Goal: Navigation & Orientation: Find specific page/section

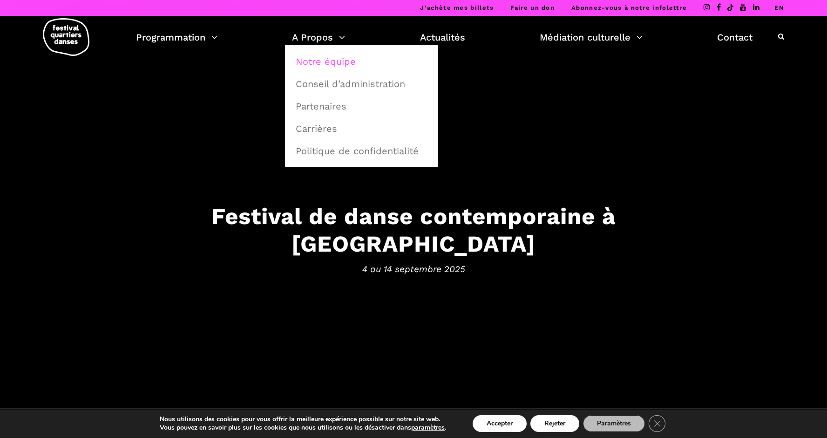
click at [318, 64] on link "Notre équipe" at bounding box center [361, 61] width 142 height 21
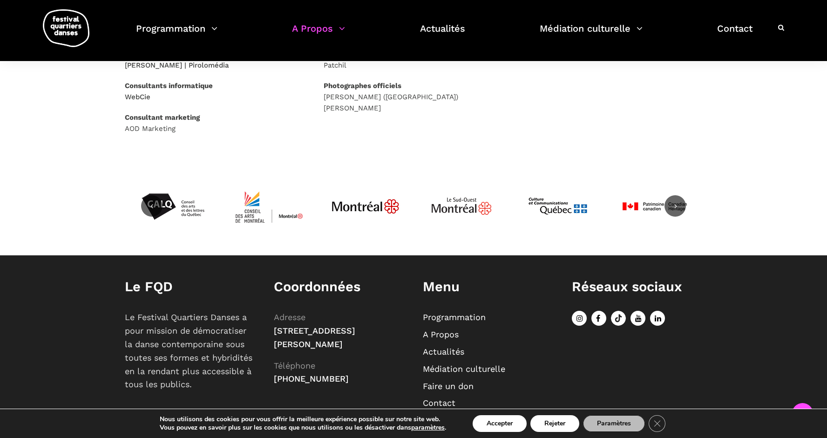
scroll to position [605, 0]
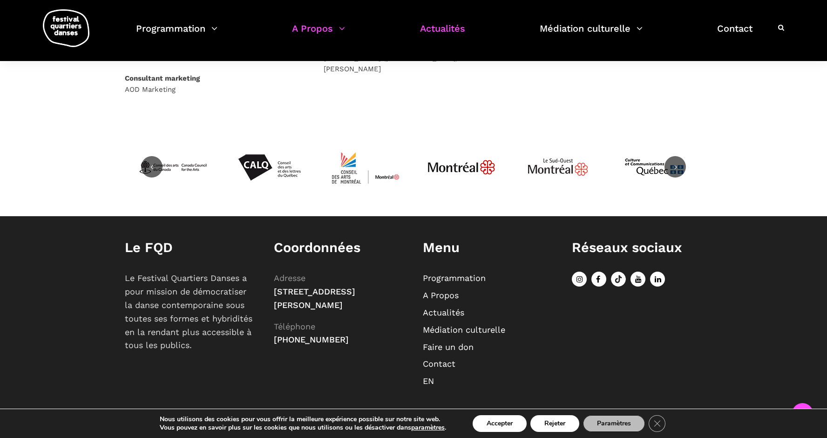
click at [452, 28] on link "Actualités" at bounding box center [442, 33] width 45 height 27
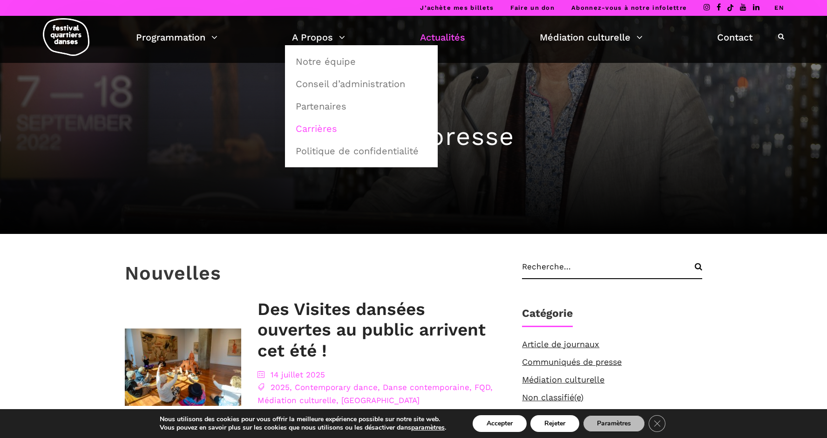
click at [319, 129] on link "Carrières" at bounding box center [361, 128] width 142 height 21
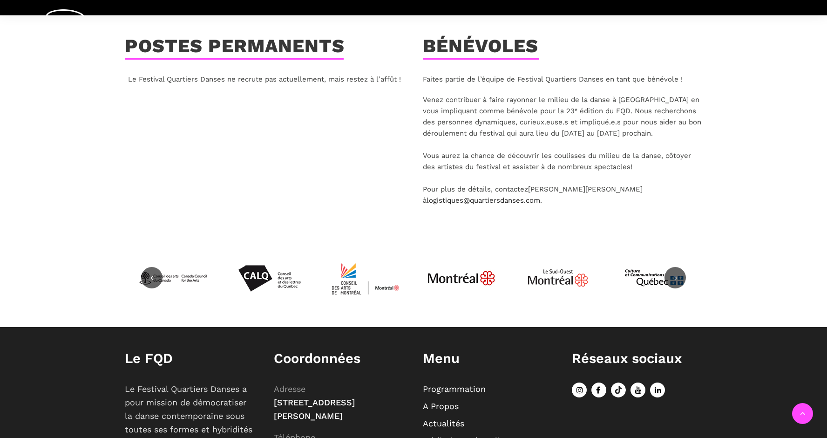
scroll to position [299, 0]
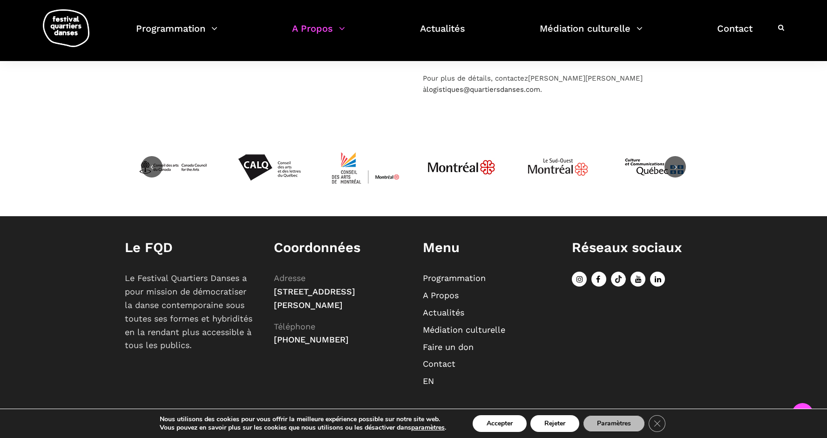
click at [444, 297] on link "A Propos" at bounding box center [441, 295] width 36 height 10
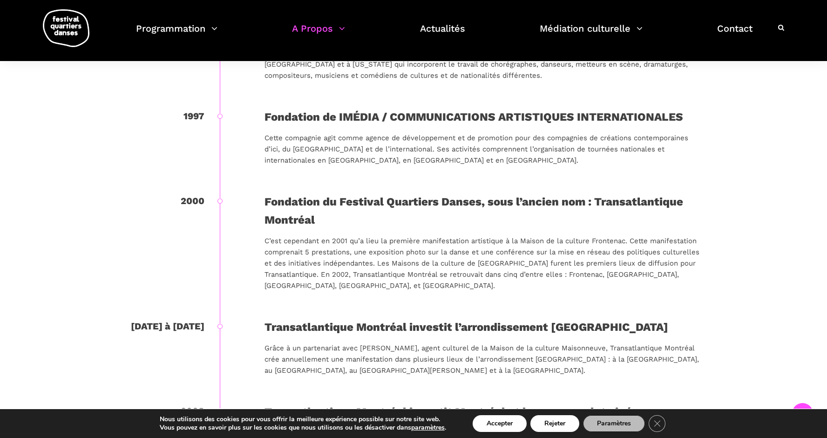
scroll to position [566, 0]
